Goal: Task Accomplishment & Management: Use online tool/utility

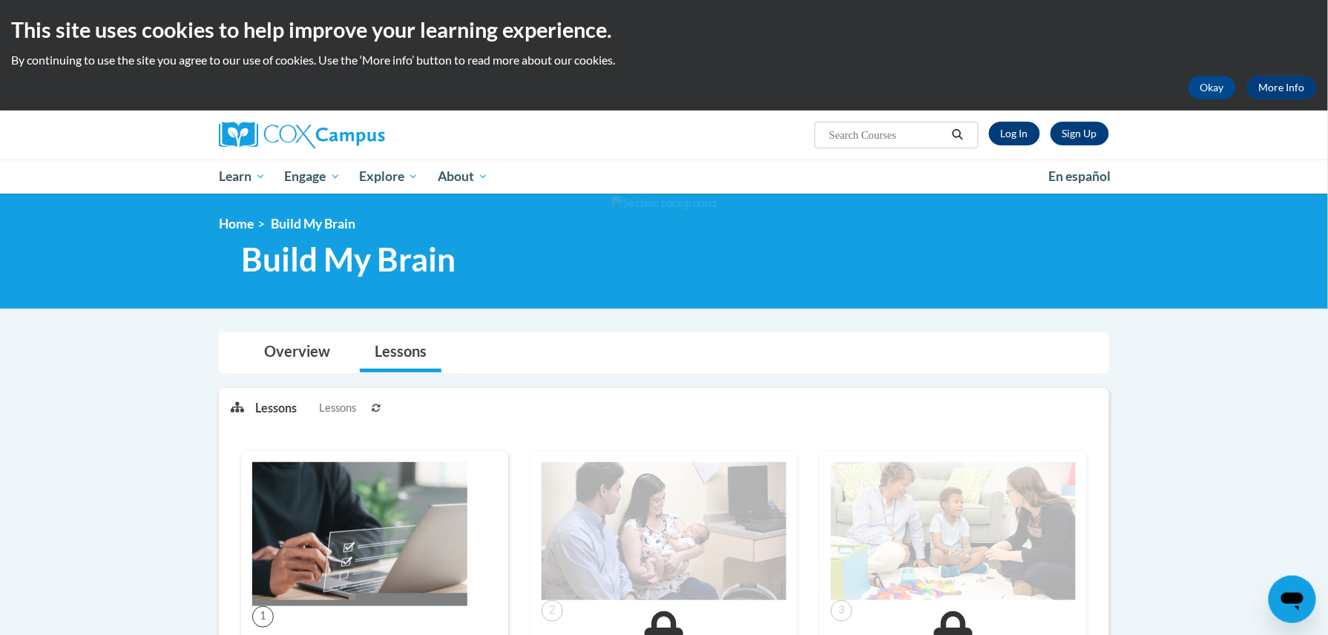
click at [1025, 145] on div "Sign Up Log In Search Search..." at bounding box center [816, 130] width 608 height 38
click at [1025, 143] on link "Log In" at bounding box center [1014, 134] width 51 height 24
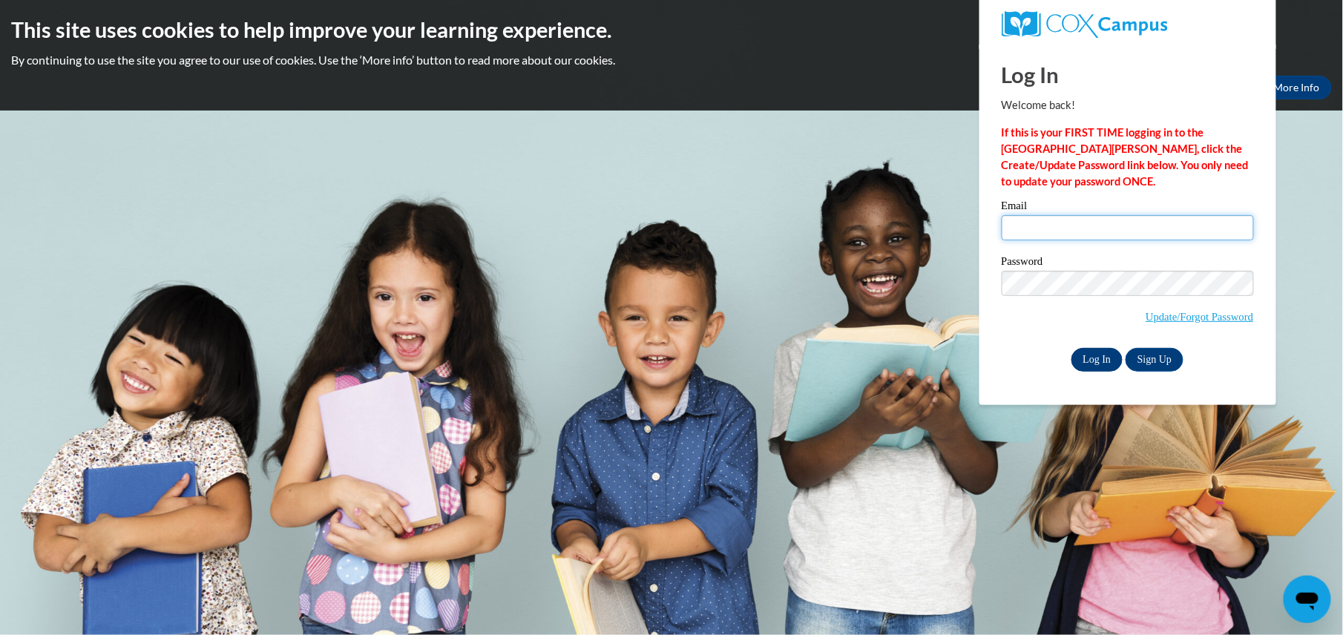
type input "trowe0024@kctcs.edu"
click at [1080, 369] on input "Log In" at bounding box center [1097, 360] width 52 height 24
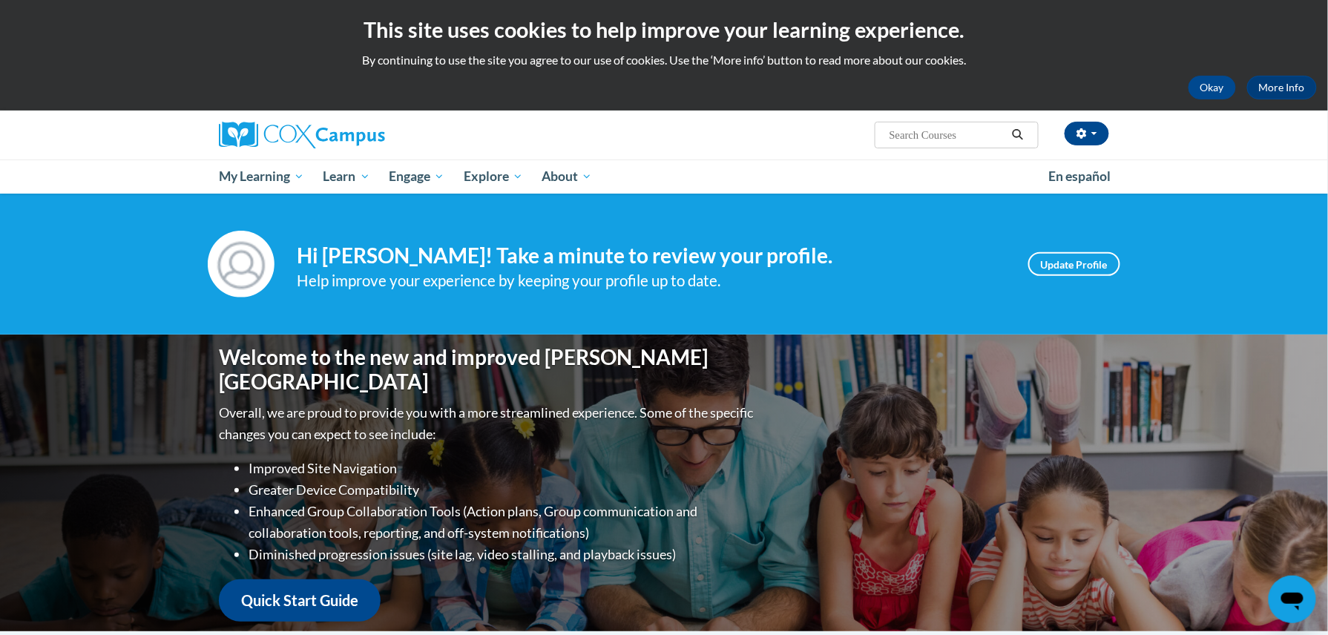
scroll to position [555, 0]
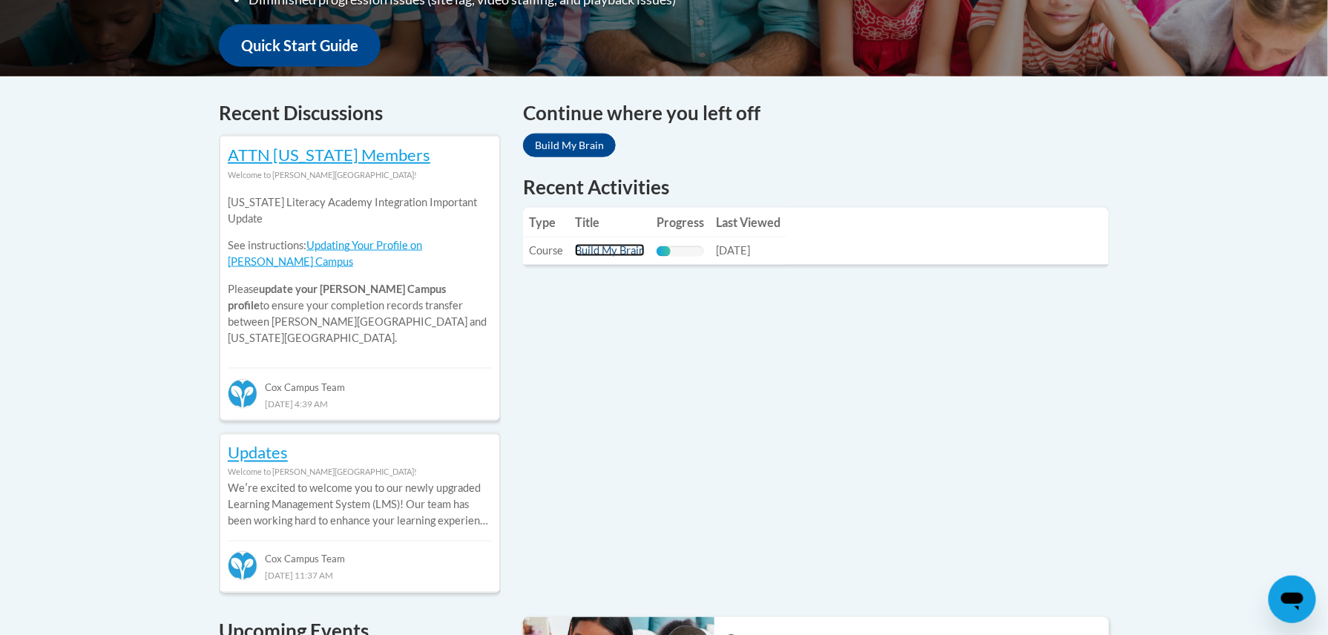
click at [605, 247] on link "Build My Brain" at bounding box center [610, 250] width 70 height 13
click at [592, 254] on link "Build My Brain" at bounding box center [610, 250] width 70 height 13
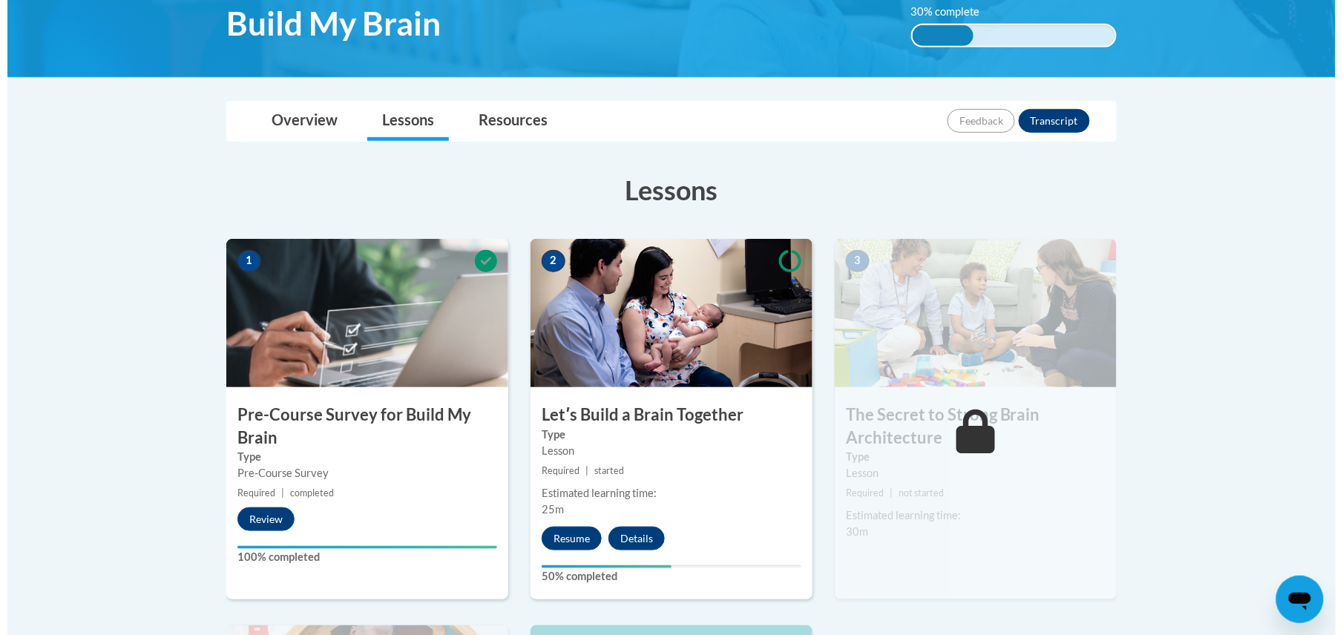
scroll to position [378, 0]
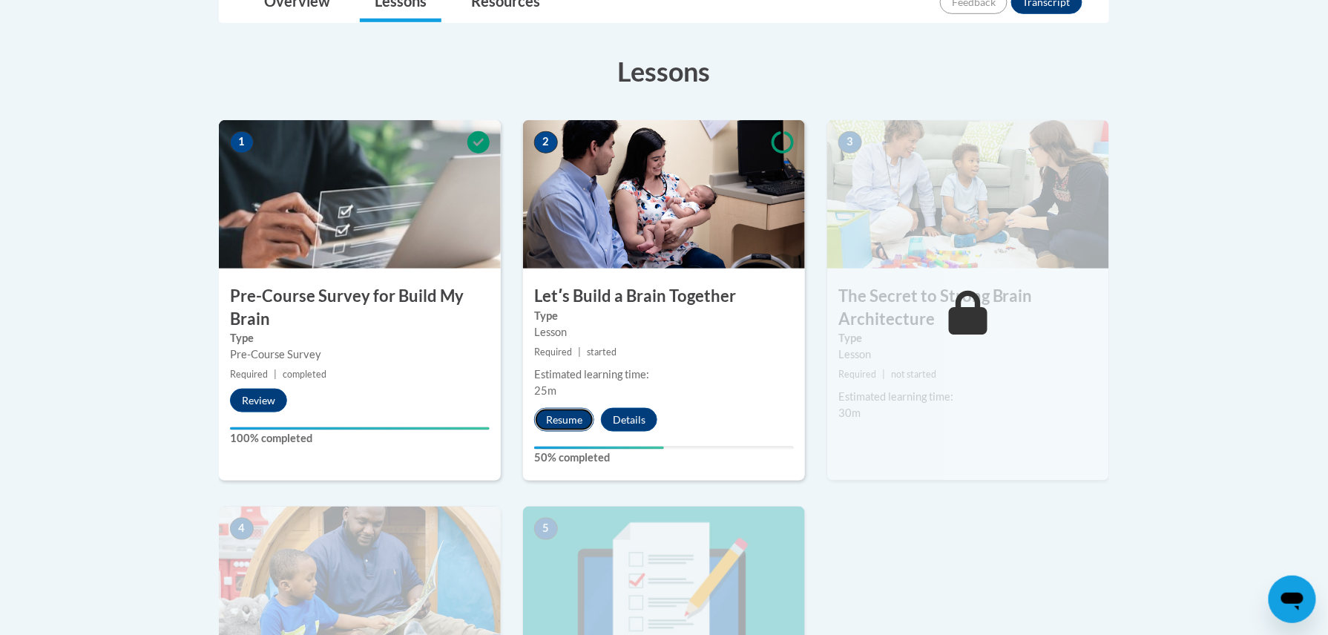
click at [561, 417] on button "Resume" at bounding box center [564, 420] width 60 height 24
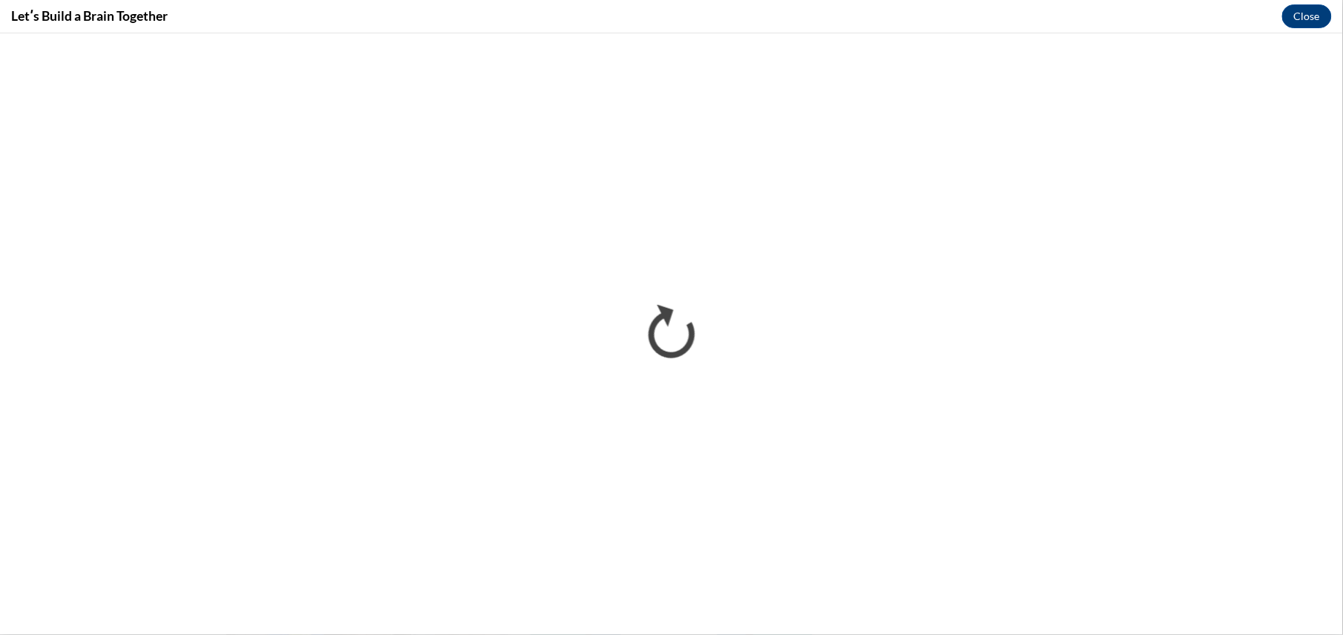
scroll to position [0, 0]
click at [1309, 12] on button "Close" at bounding box center [1307, 16] width 50 height 24
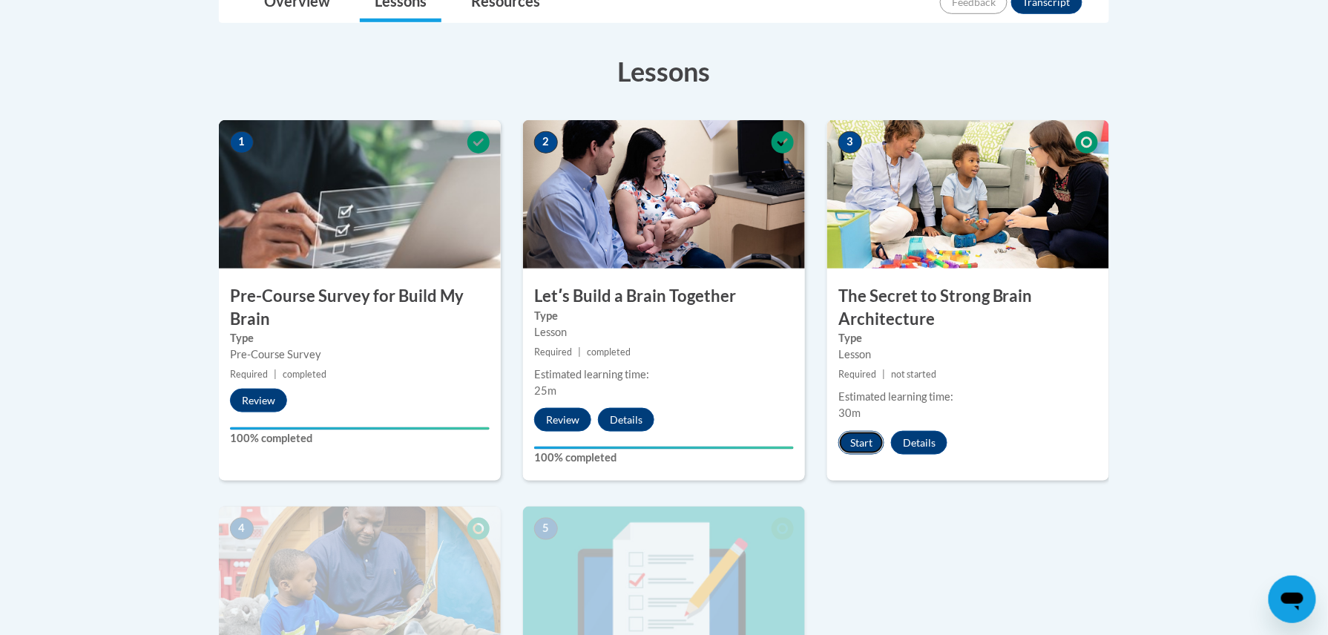
click at [861, 447] on button "Start" at bounding box center [861, 443] width 46 height 24
